Goal: Understand process/instructions: Learn how to perform a task or action

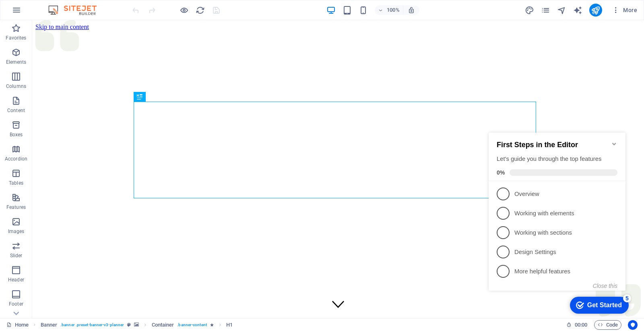
click at [591, 306] on div "Get Started" at bounding box center [605, 304] width 35 height 7
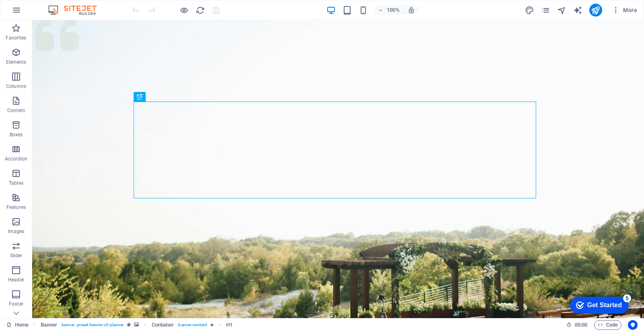
click at [622, 309] on div "Get Started" at bounding box center [605, 304] width 35 height 7
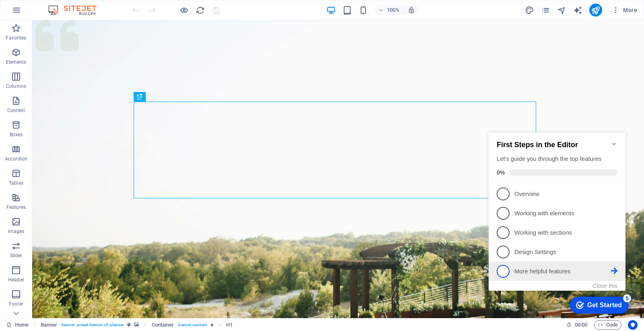
click at [502, 269] on span "5" at bounding box center [503, 271] width 13 height 13
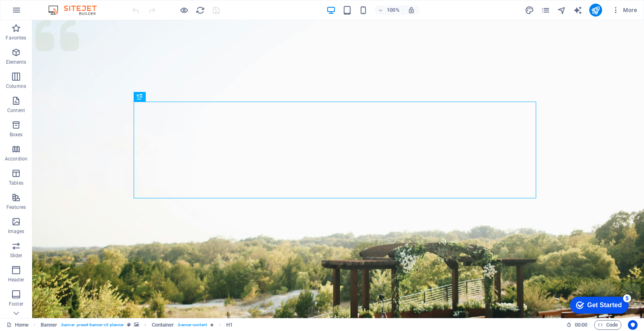
click at [586, 309] on div "checkmark Get Started 5" at bounding box center [599, 304] width 59 height 17
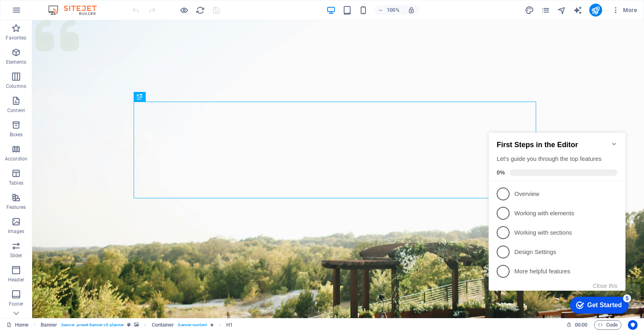
click at [516, 156] on div "Let's guide you through the top features" at bounding box center [557, 159] width 121 height 8
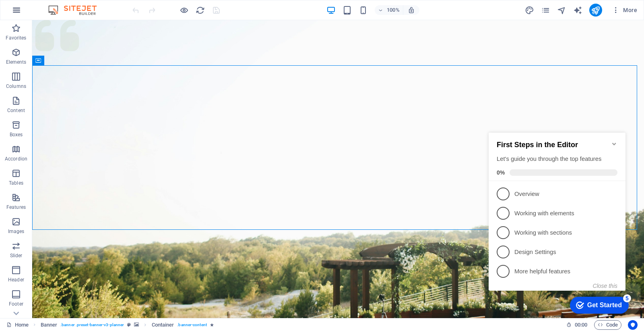
click at [13, 7] on icon "button" at bounding box center [17, 10] width 10 height 10
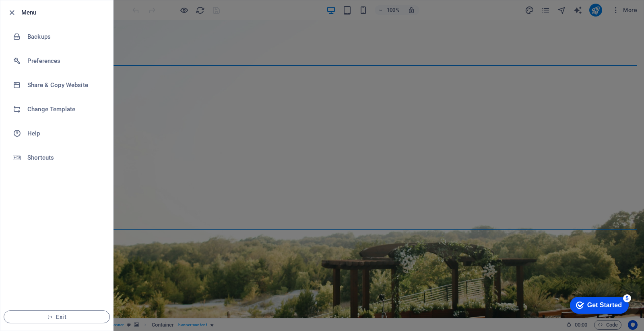
click at [615, 23] on div at bounding box center [322, 165] width 644 height 331
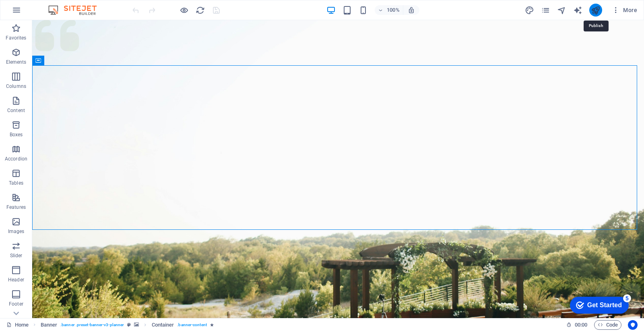
click at [597, 11] on icon "publish" at bounding box center [595, 10] width 9 height 9
